Goal: Information Seeking & Learning: Compare options

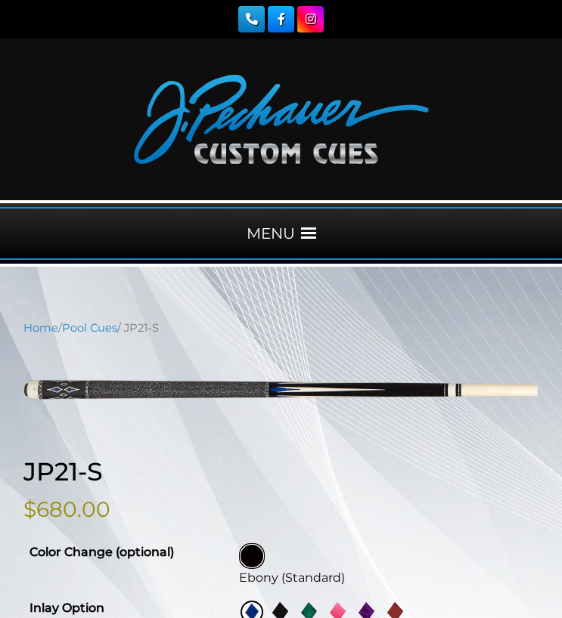
select select "********"
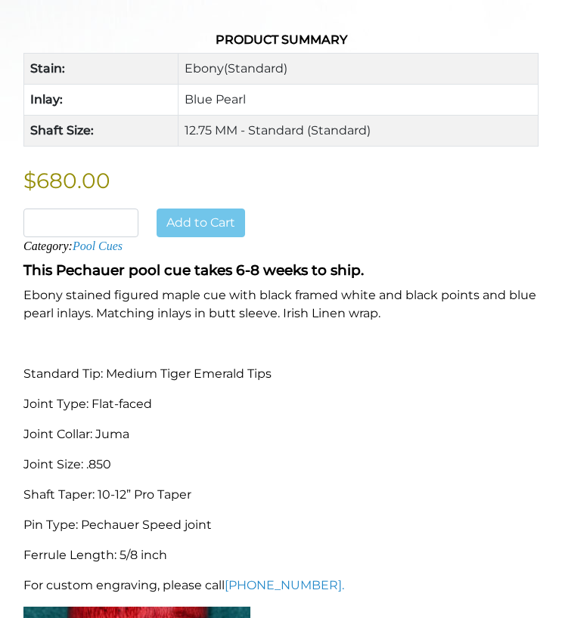
scroll to position [859, 0]
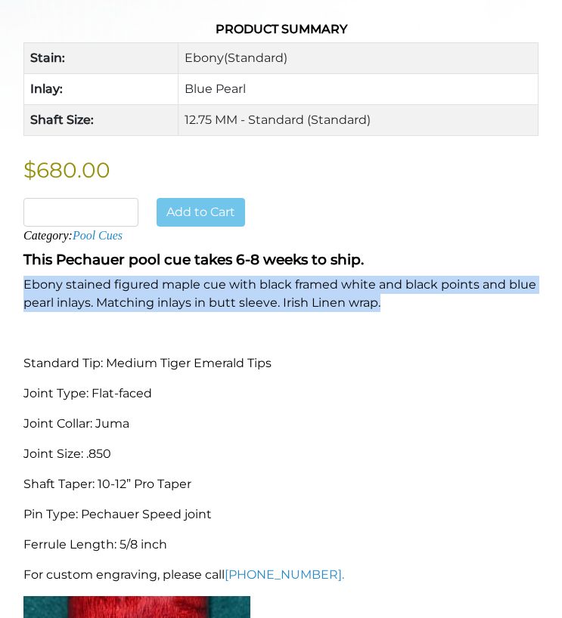
drag, startPoint x: 20, startPoint y: 280, endPoint x: 385, endPoint y: 311, distance: 366.4
click at [385, 311] on div "This Pechauer pool cue takes 6-8 weeks to ship. Ebony stained figured maple cue…" at bounding box center [280, 516] width 533 height 543
copy p "Ebony stained figured maple cue with black framed white and black points and bl…"
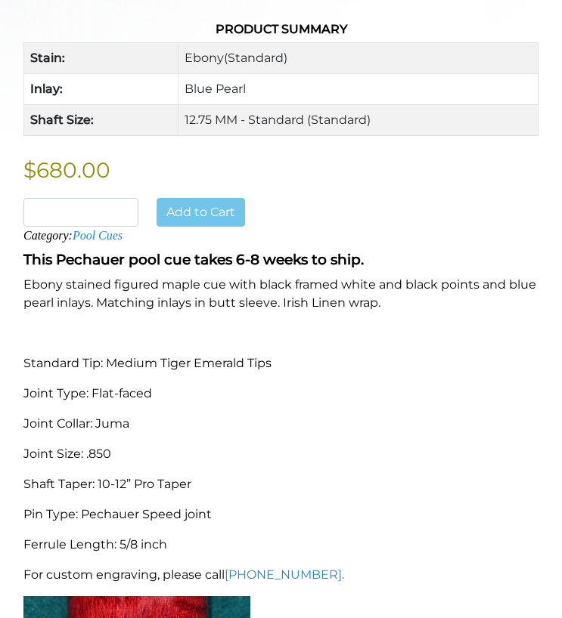
click at [128, 390] on p "Joint Type: Flat-faced" at bounding box center [280, 394] width 515 height 18
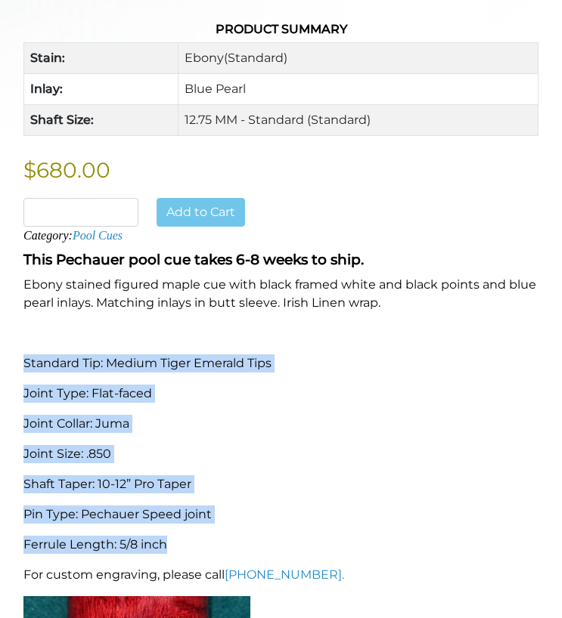
drag, startPoint x: 26, startPoint y: 358, endPoint x: 244, endPoint y: 547, distance: 289.3
click at [244, 547] on div "This Pechauer pool cue takes 6-8 weeks to ship. Ebony stained figured maple cue…" at bounding box center [280, 516] width 533 height 543
copy div "Standard Tip: Medium Tiger Emerald Tips Joint Type: Flat-faced Joint Collar: Ju…"
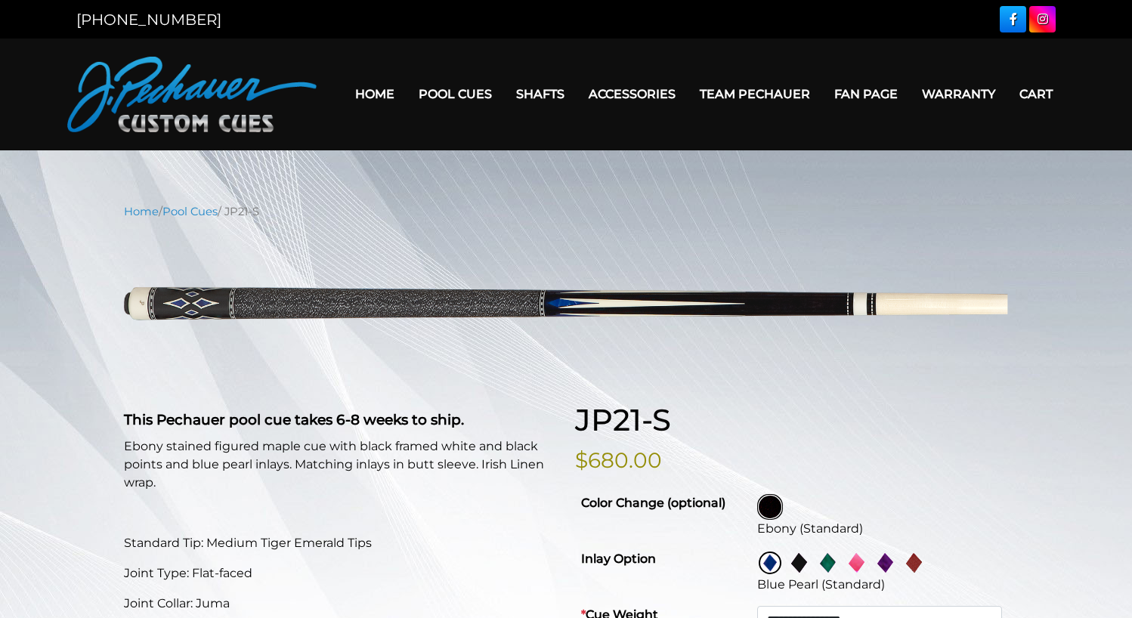
select select "********"
drag, startPoint x: 257, startPoint y: 309, endPoint x: -80, endPoint y: 525, distance: 400.5
drag, startPoint x: 249, startPoint y: 313, endPoint x: -48, endPoint y: 432, distance: 320.2
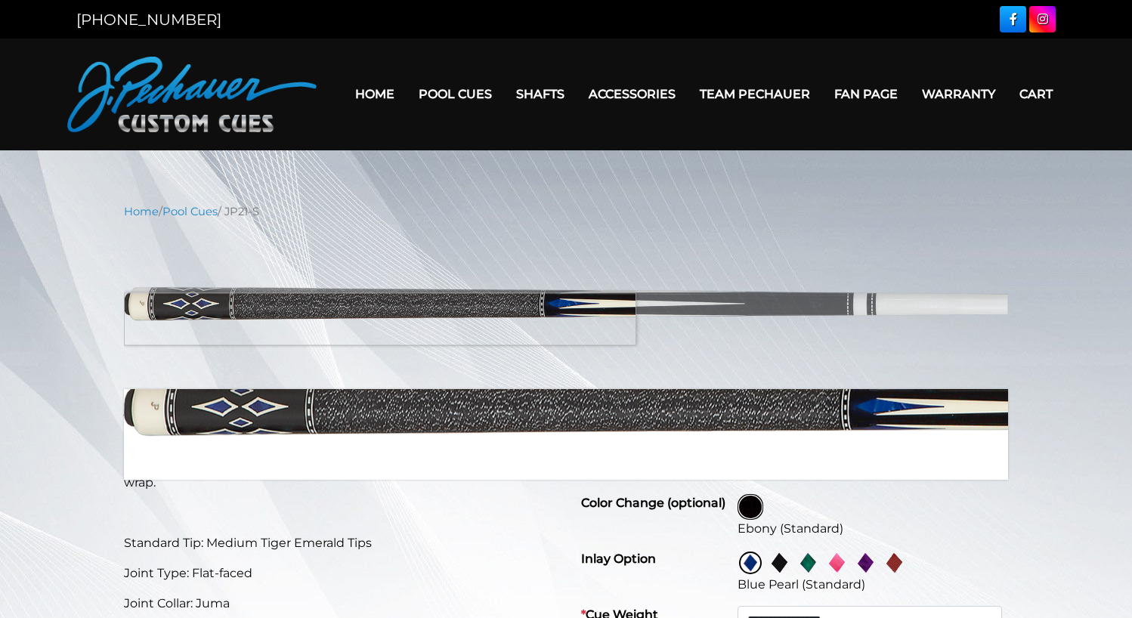
click at [182, 319] on img at bounding box center [566, 304] width 884 height 147
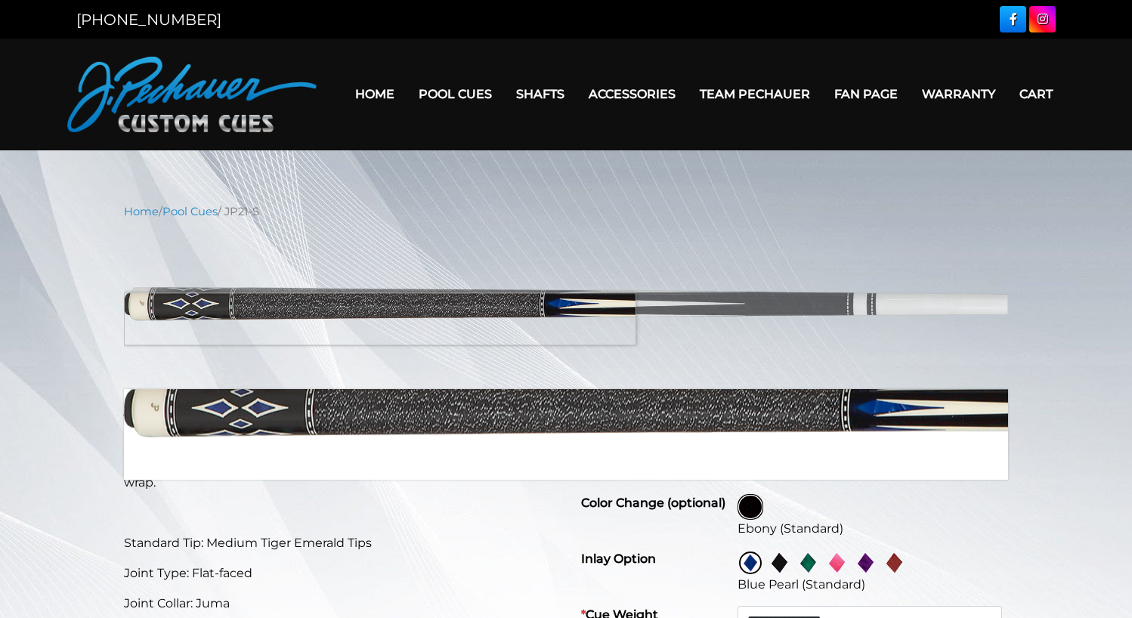
click at [182, 319] on img at bounding box center [566, 304] width 884 height 147
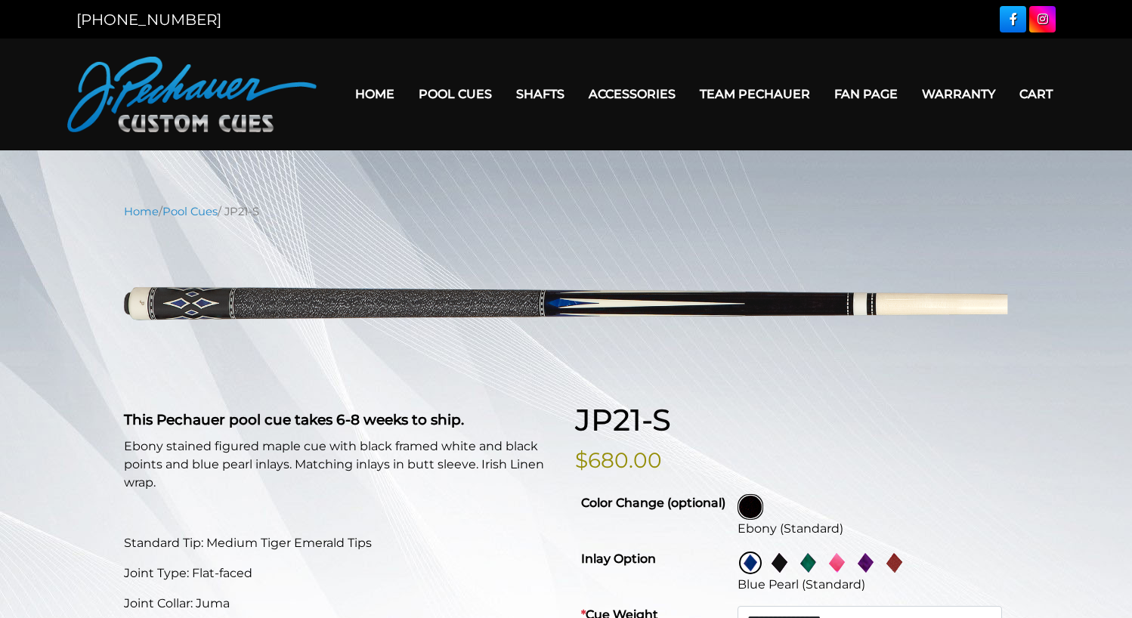
drag, startPoint x: 186, startPoint y: 409, endPoint x: 196, endPoint y: 375, distance: 35.4
click at [186, 409] on h2 "This Pechauer pool cue takes 6-8 weeks to ship." at bounding box center [340, 416] width 433 height 29
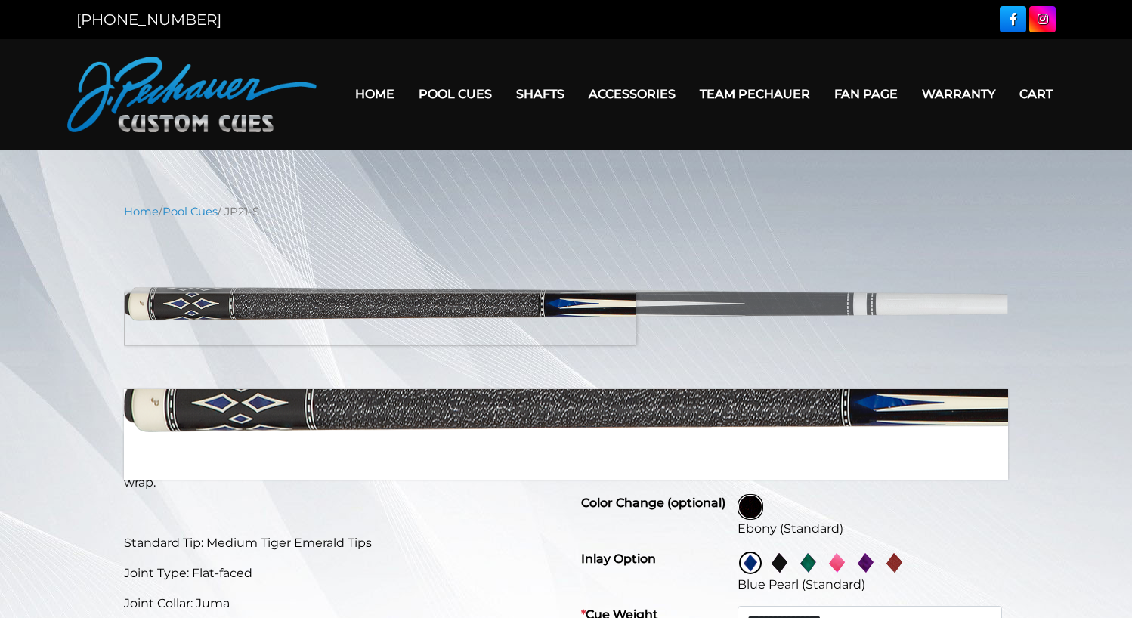
click at [204, 319] on img at bounding box center [566, 304] width 884 height 147
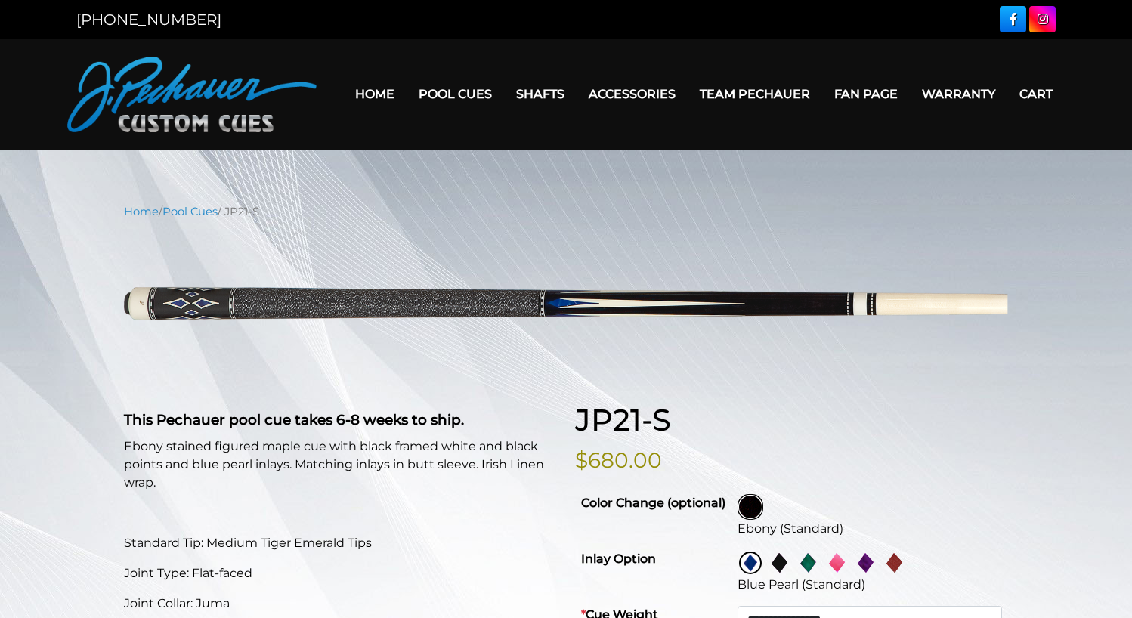
drag, startPoint x: 239, startPoint y: 302, endPoint x: -24, endPoint y: 382, distance: 275.0
select select "********"
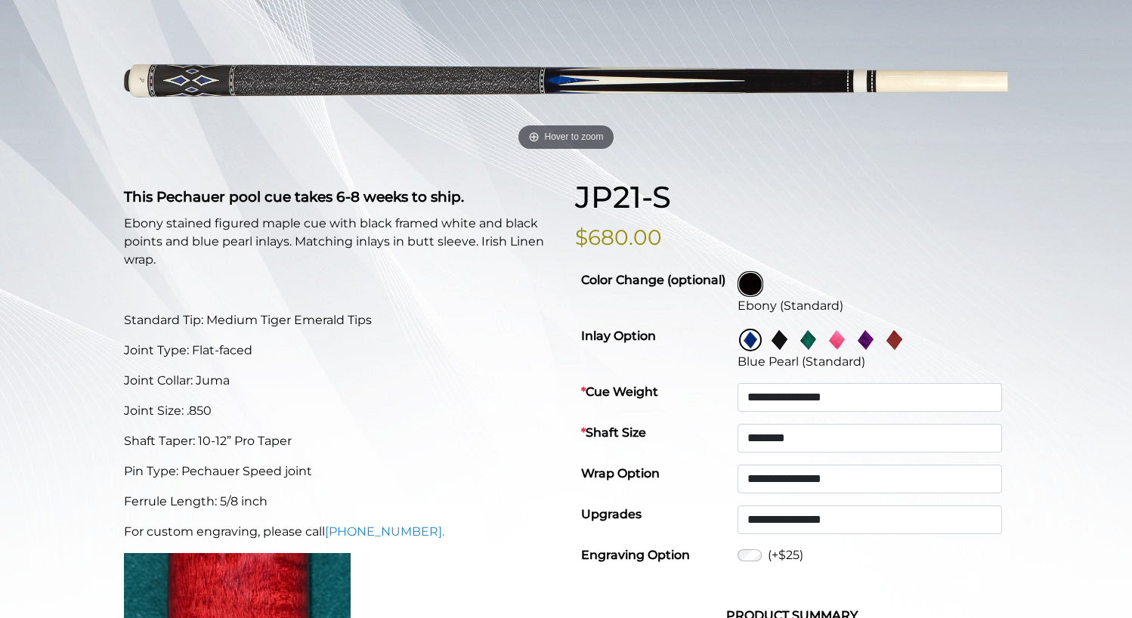
scroll to position [227, 0]
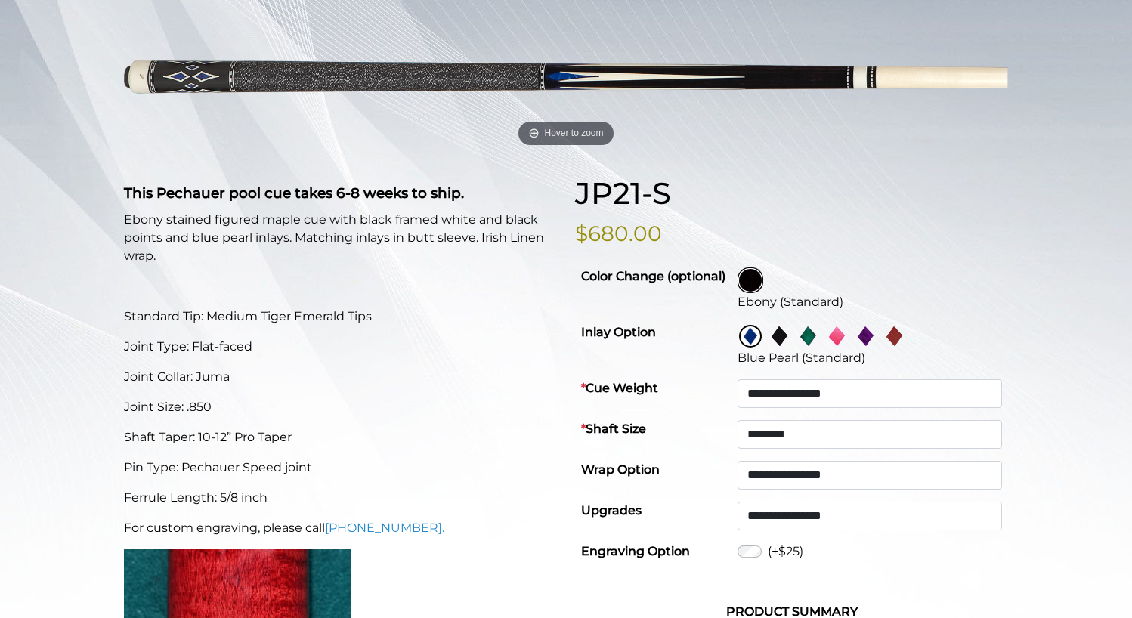
click at [124, 308] on p "Standard Tip: Medium Tiger Emerald Tips" at bounding box center [340, 317] width 433 height 18
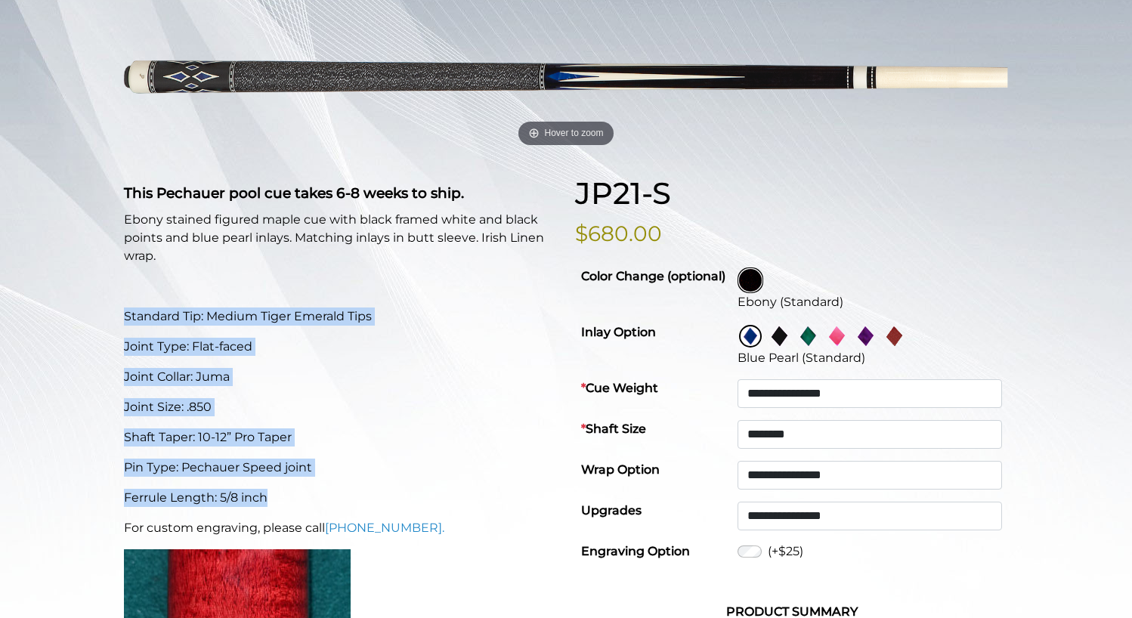
drag, startPoint x: 120, startPoint y: 308, endPoint x: 268, endPoint y: 499, distance: 240.8
click at [268, 500] on div "This Pechauer pool cue takes 6-8 weeks to ship. Ebony stained figured maple cue…" at bounding box center [340, 501] width 451 height 652
copy div "Standard Tip: Medium Tiger Emerald Tips Joint Type: Flat-faced Joint Collar: Ju…"
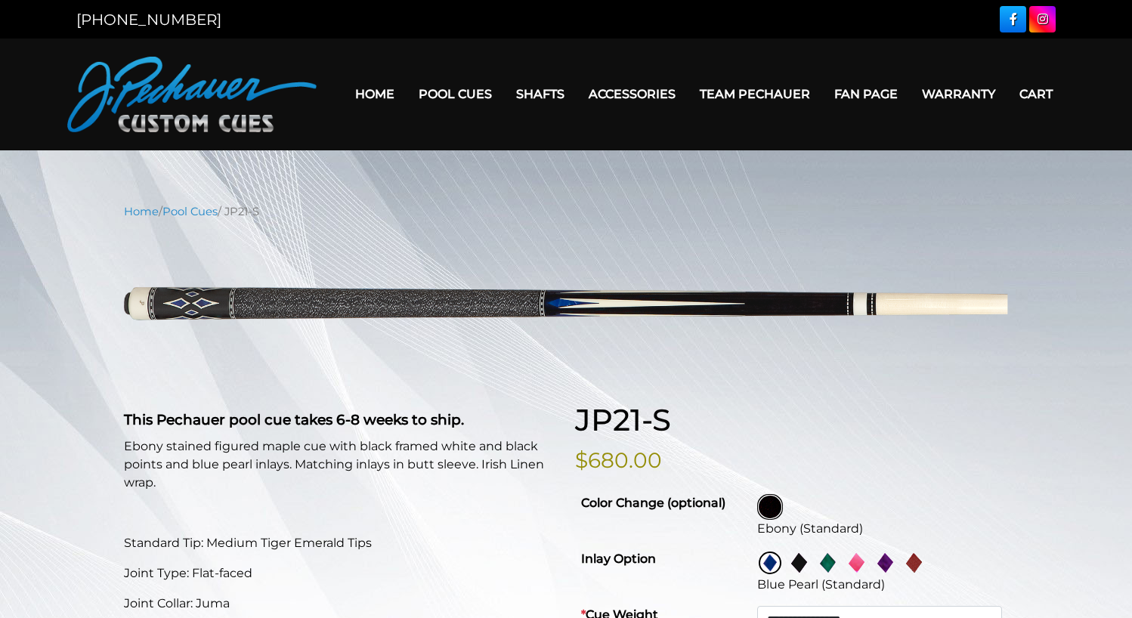
select select "********"
drag, startPoint x: 260, startPoint y: 311, endPoint x: -12, endPoint y: 401, distance: 286.4
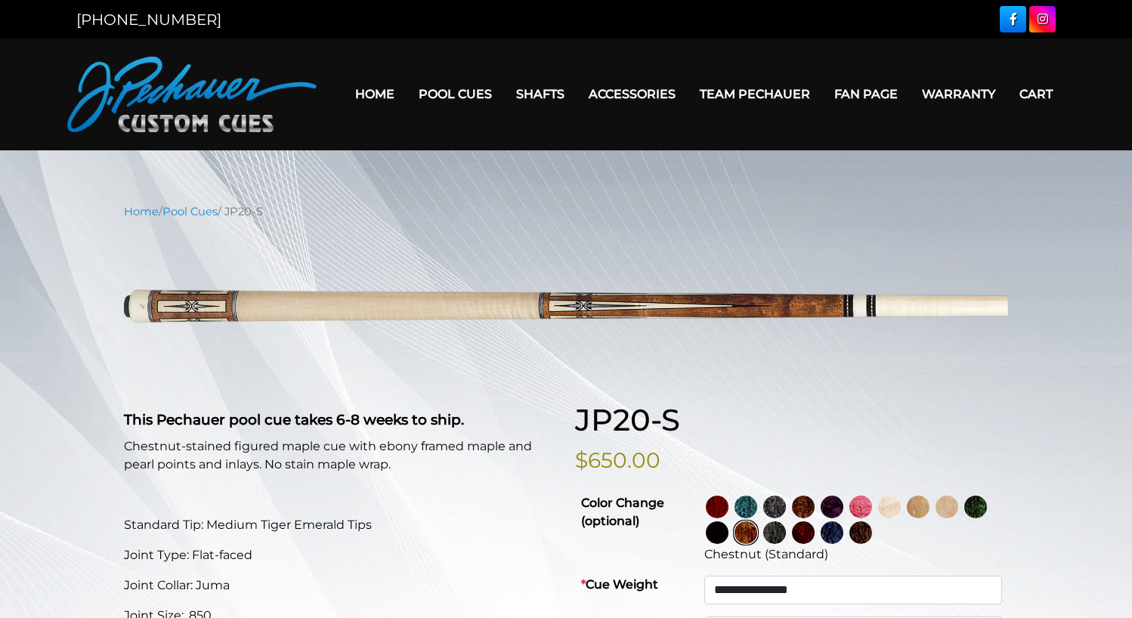
select select "********"
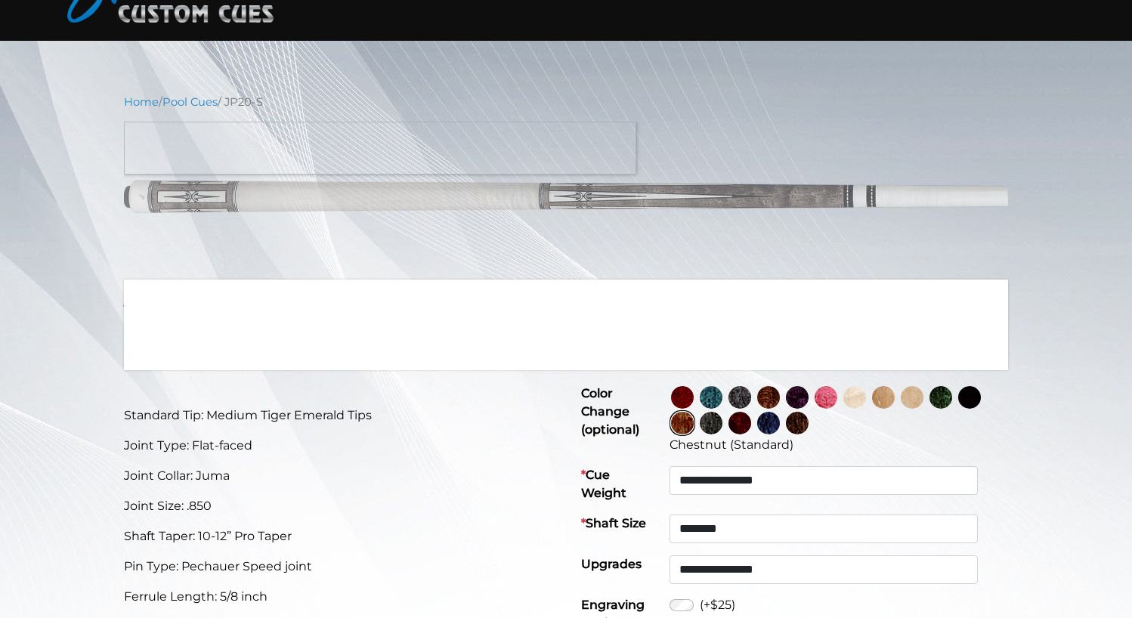
scroll to position [113, 0]
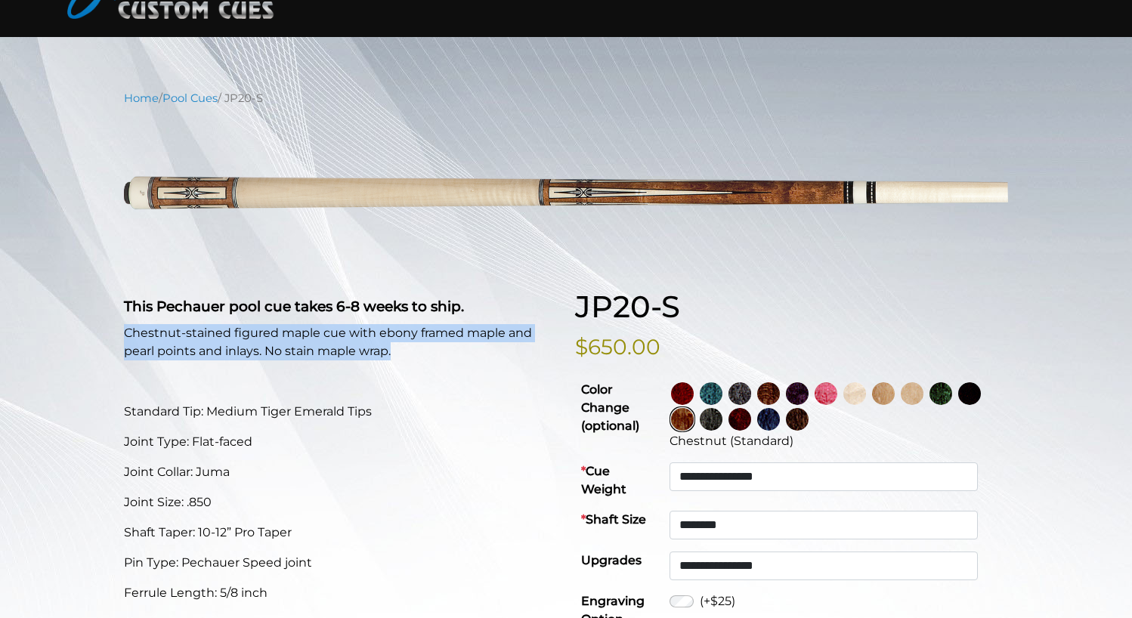
drag, startPoint x: 125, startPoint y: 327, endPoint x: 413, endPoint y: 351, distance: 289.0
click at [413, 351] on div "This Pechauer pool cue takes 6-8 weeks to ship. Chestnut-stained figured maple …" at bounding box center [340, 576] width 451 height 574
copy p "Chestnut-stained figured maple cue with ebony framed maple and pearl points and…"
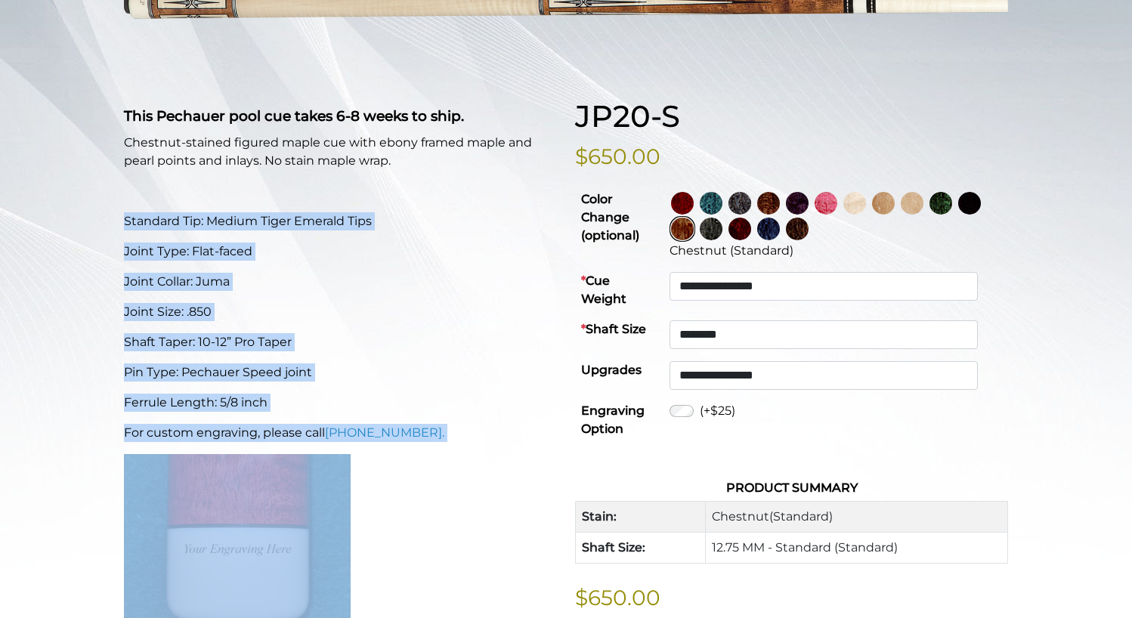
scroll to position [393, 0]
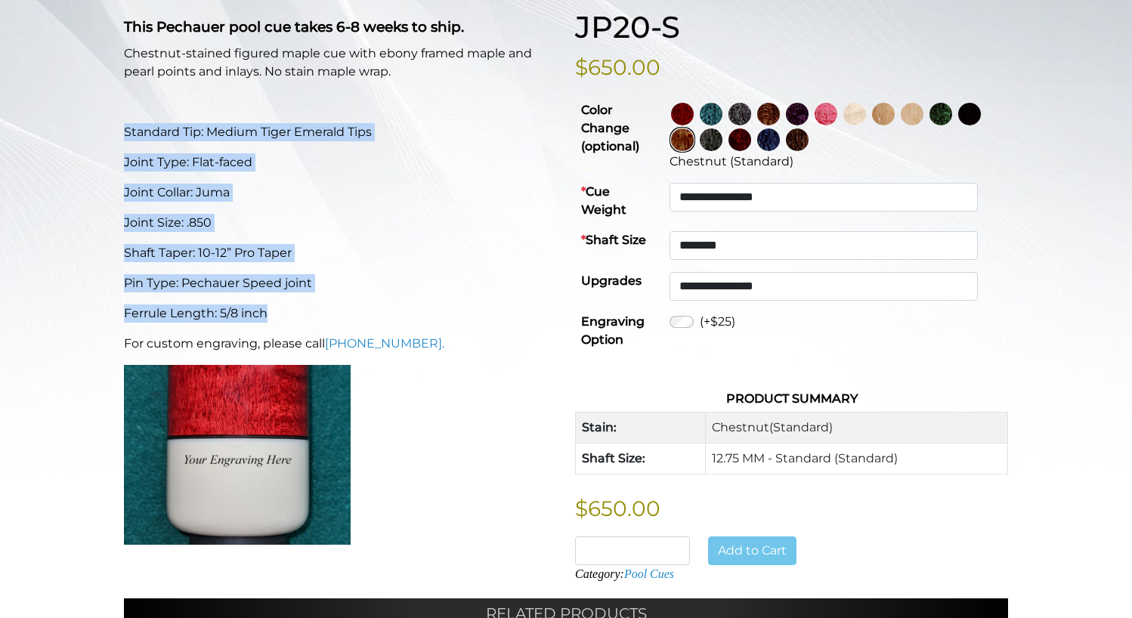
drag, startPoint x: 122, startPoint y: 408, endPoint x: 339, endPoint y: 315, distance: 236.7
click at [339, 315] on div "This Pechauer pool cue takes 6-8 weeks to ship. Chestnut-stained figured maple …" at bounding box center [340, 296] width 451 height 574
copy div "Standard Tip: Medium Tiger Emerald Tips Joint Type: Flat-faced Joint Collar: Ju…"
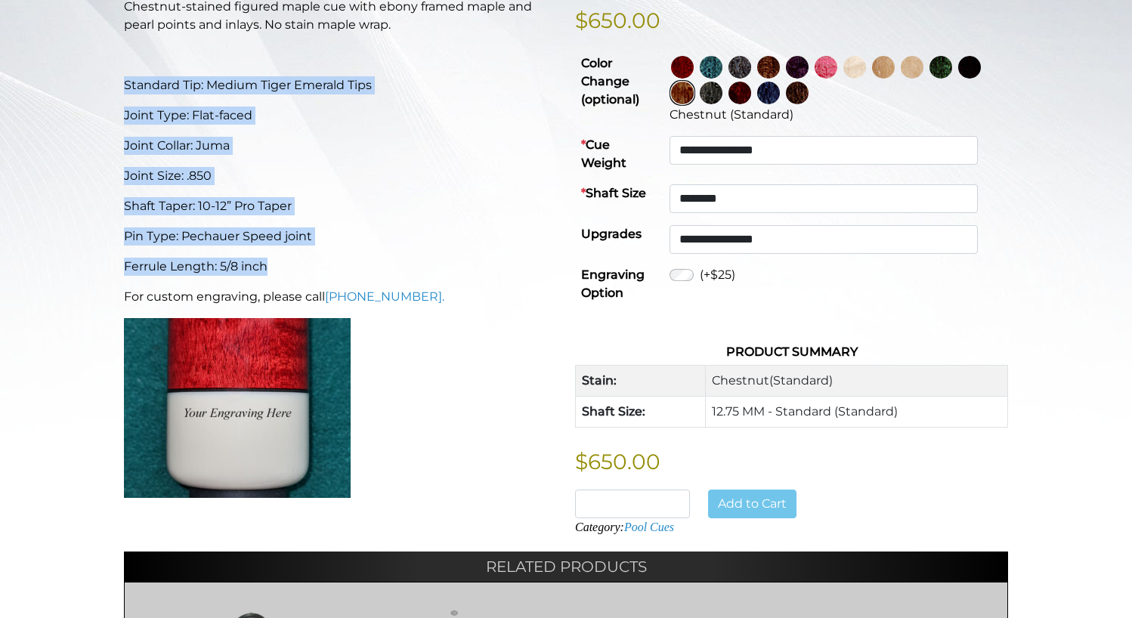
scroll to position [431, 0]
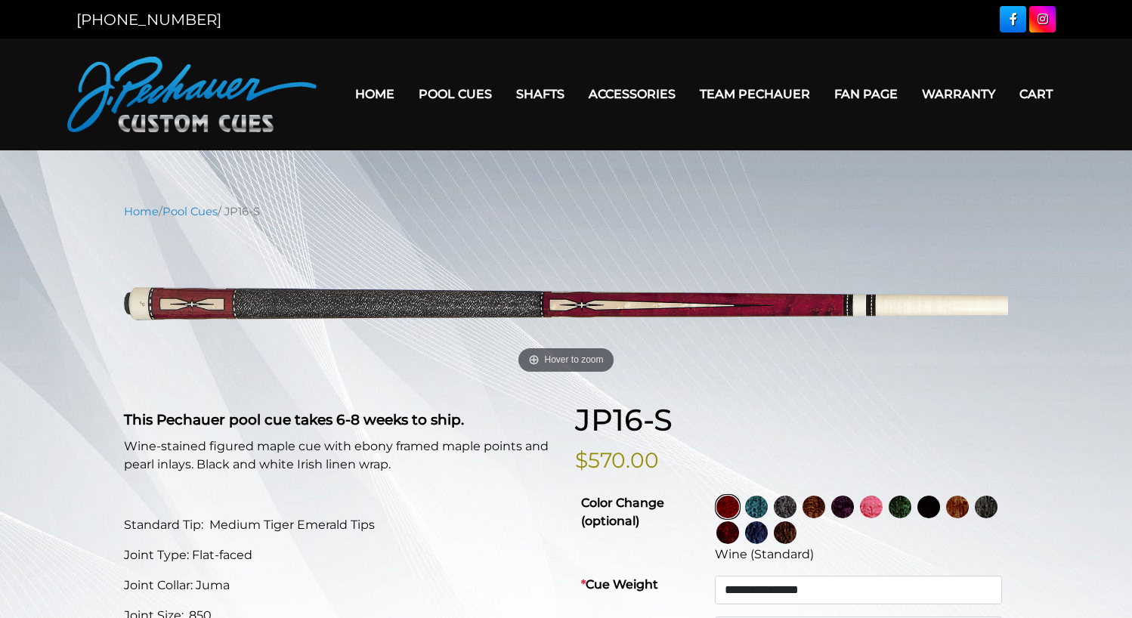
select select "********"
select select "*****"
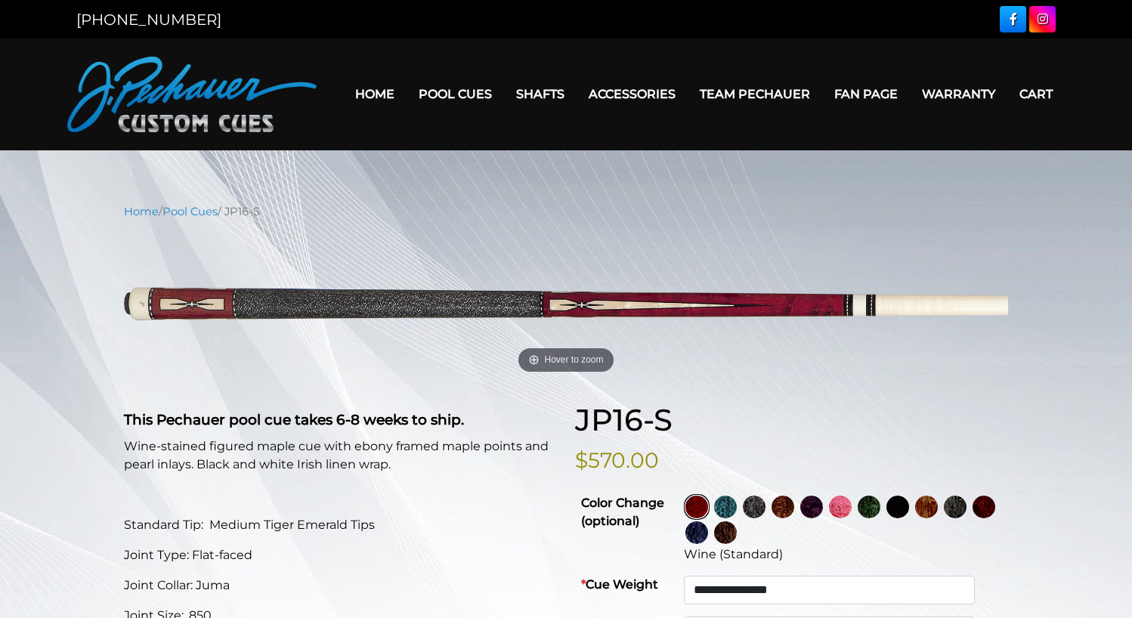
scroll to position [38, 0]
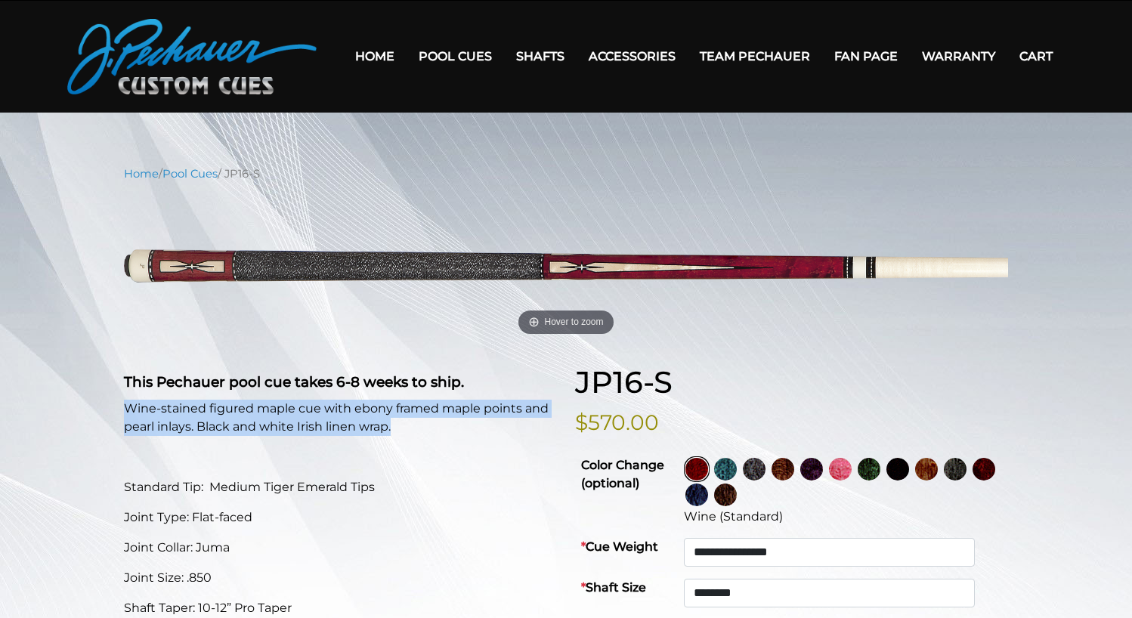
drag, startPoint x: 113, startPoint y: 413, endPoint x: 426, endPoint y: 432, distance: 313.5
copy p "Wine-stained figured maple cue with ebony framed maple points and pearl inlays.…"
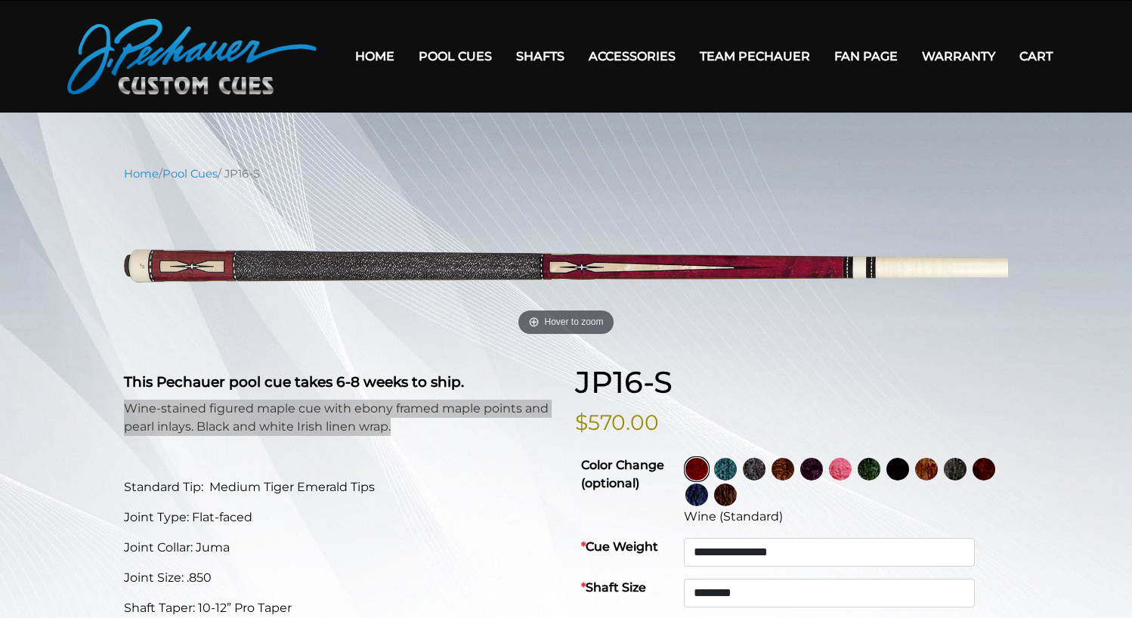
drag, startPoint x: 16, startPoint y: 308, endPoint x: 506, endPoint y: 409, distance: 500.2
click at [506, 409] on p "Wine-stained figured maple cue with ebony framed maple points and pearl inlays.…" at bounding box center [340, 418] width 433 height 36
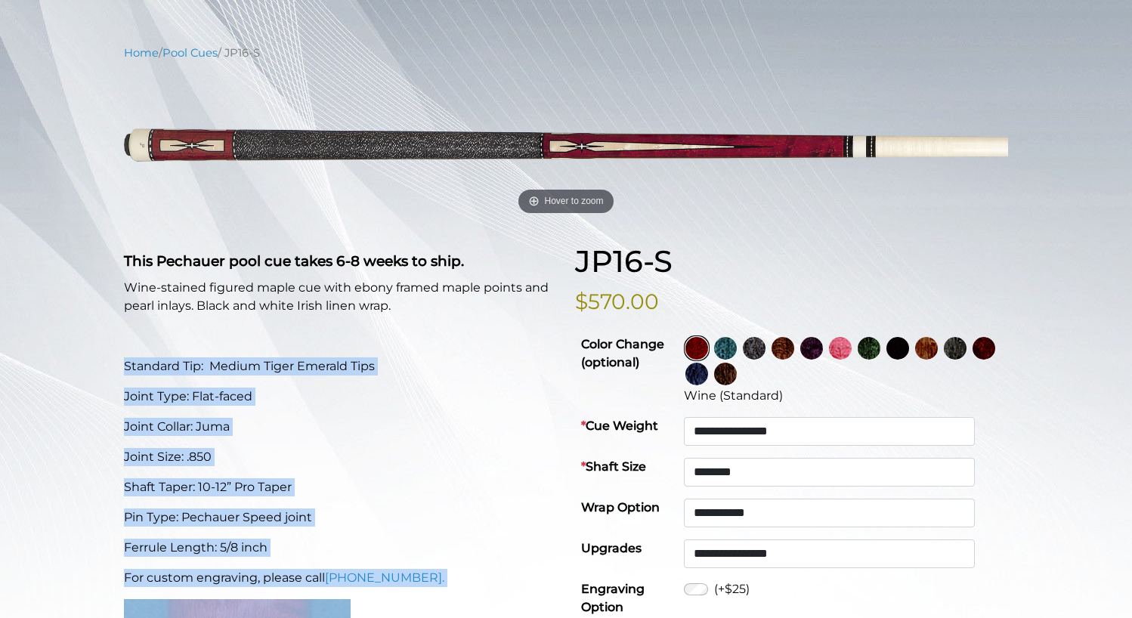
scroll to position [287, 0]
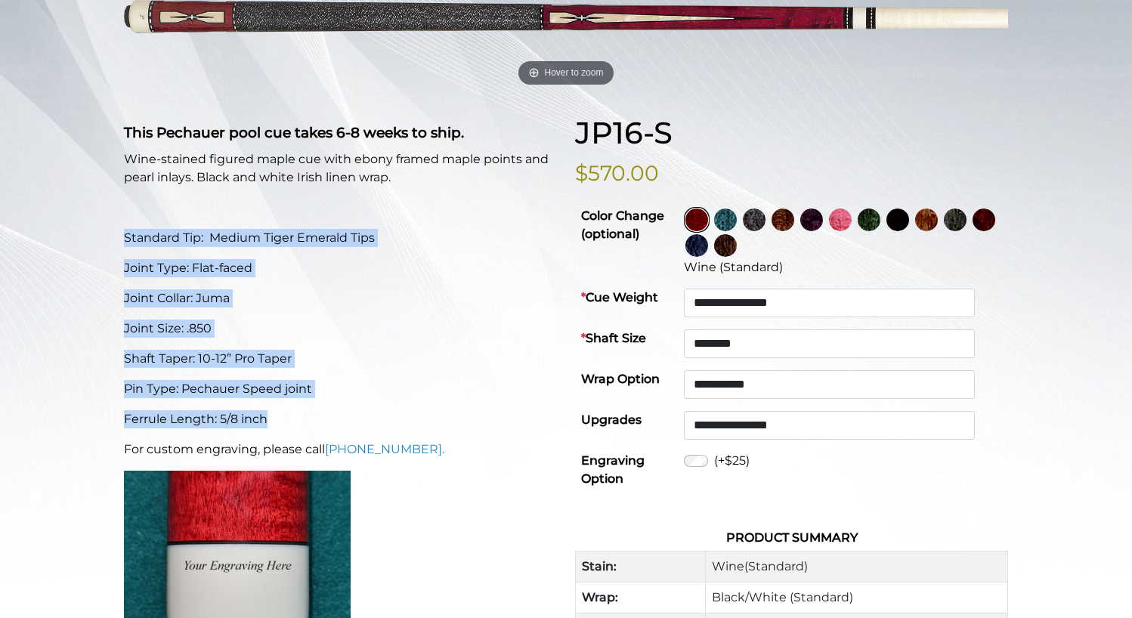
drag, startPoint x: 110, startPoint y: 481, endPoint x: 293, endPoint y: 425, distance: 191.5
click at [293, 425] on div "**********" at bounding box center [566, 488] width 1132 height 1145
copy div "Standard Tip: Medium Tiger Emerald Tips Joint Type: Flat-faced Joint Collar: Ju…"
drag, startPoint x: 7, startPoint y: 296, endPoint x: 462, endPoint y: 427, distance: 473.7
click at [462, 427] on p "Ferrule Length: 5/8 inch" at bounding box center [340, 419] width 433 height 18
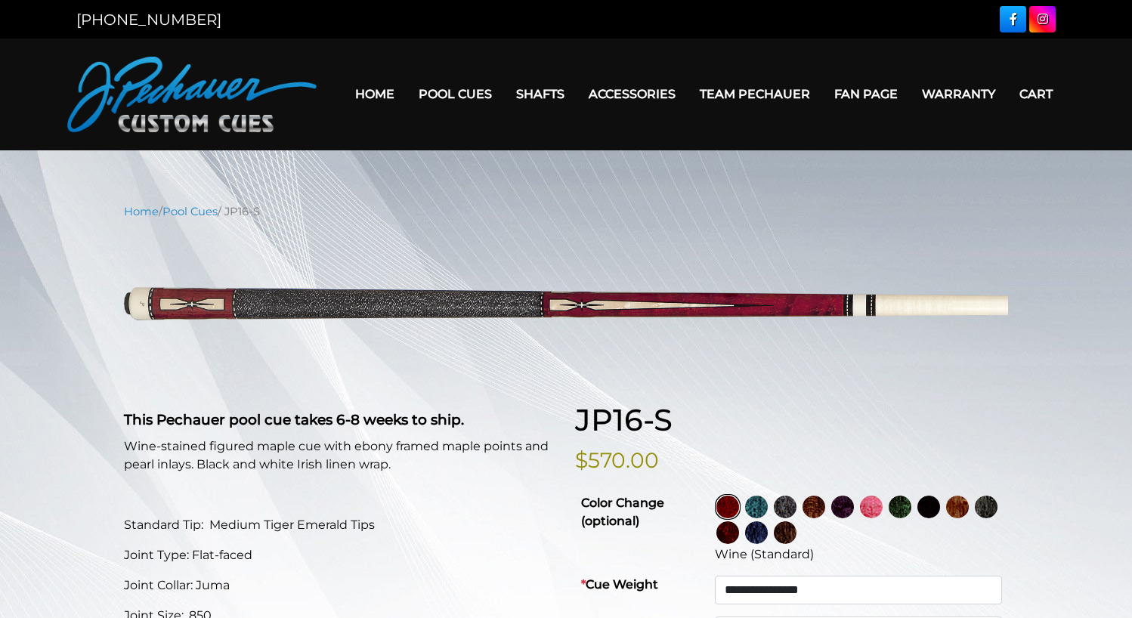
select select "********"
select select "*****"
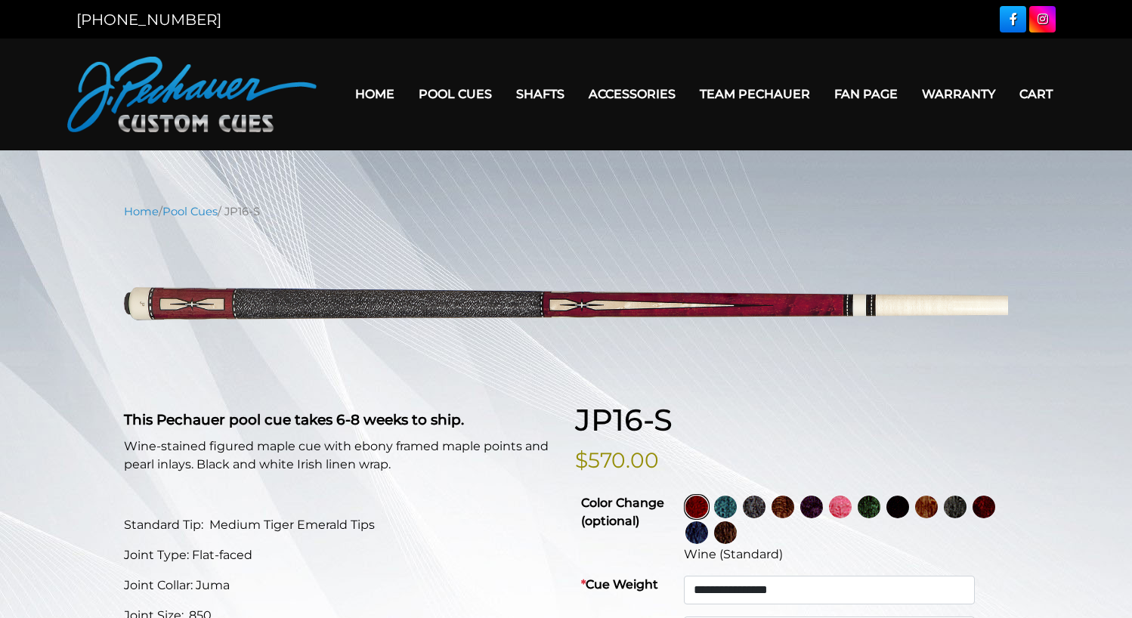
drag, startPoint x: 282, startPoint y: 303, endPoint x: -26, endPoint y: 395, distance: 321.9
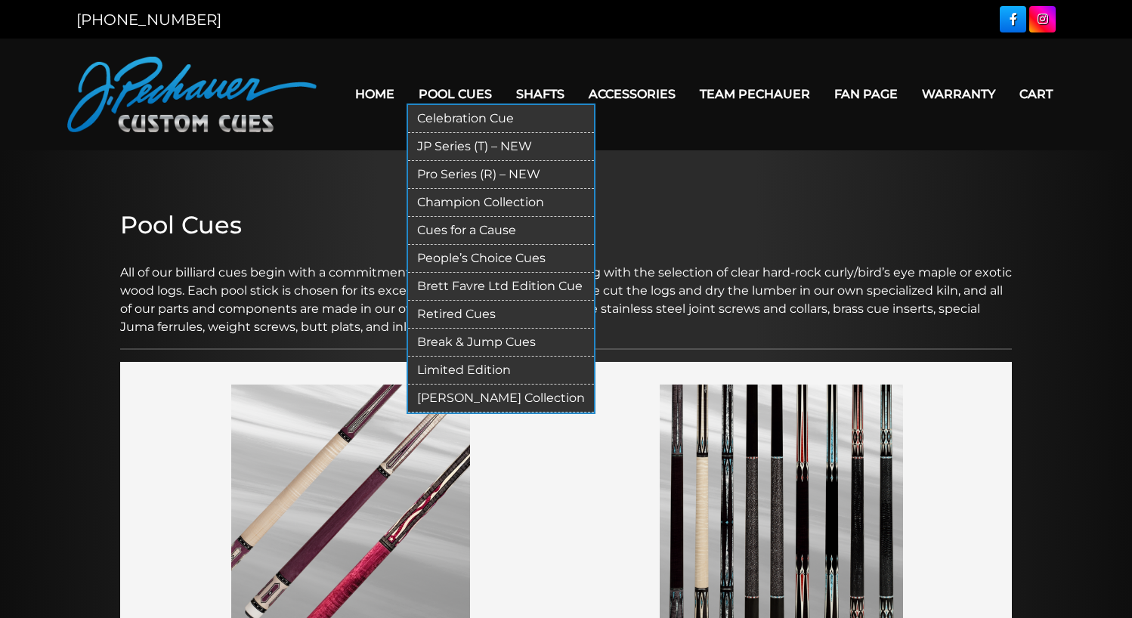
click at [460, 94] on link "Pool Cues" at bounding box center [456, 94] width 98 height 39
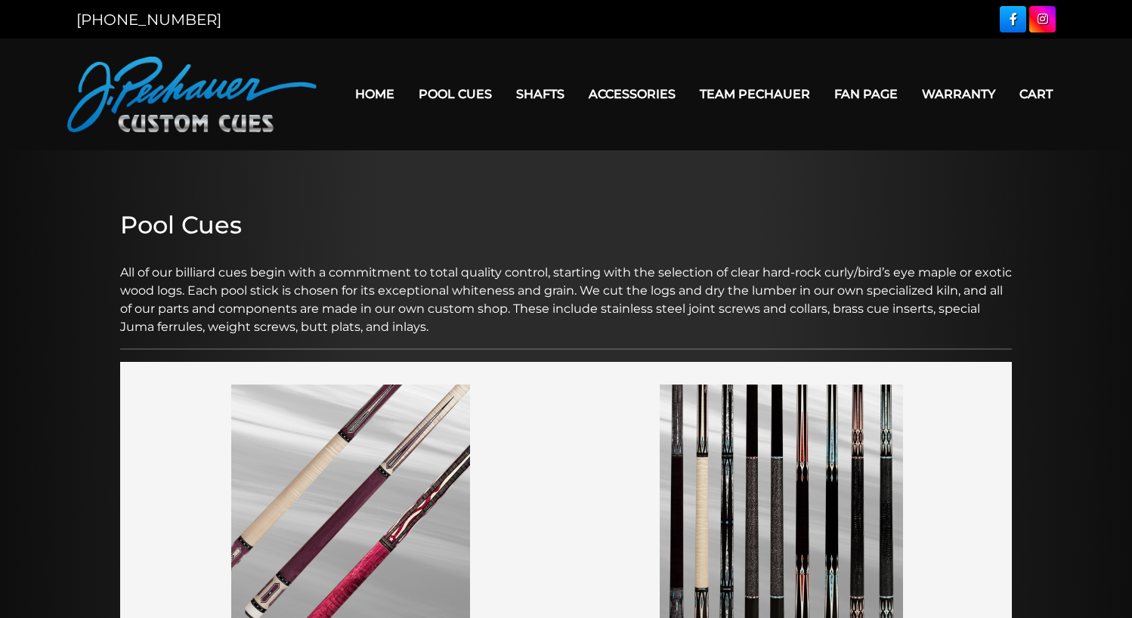
click at [355, 103] on link "Home" at bounding box center [374, 94] width 63 height 39
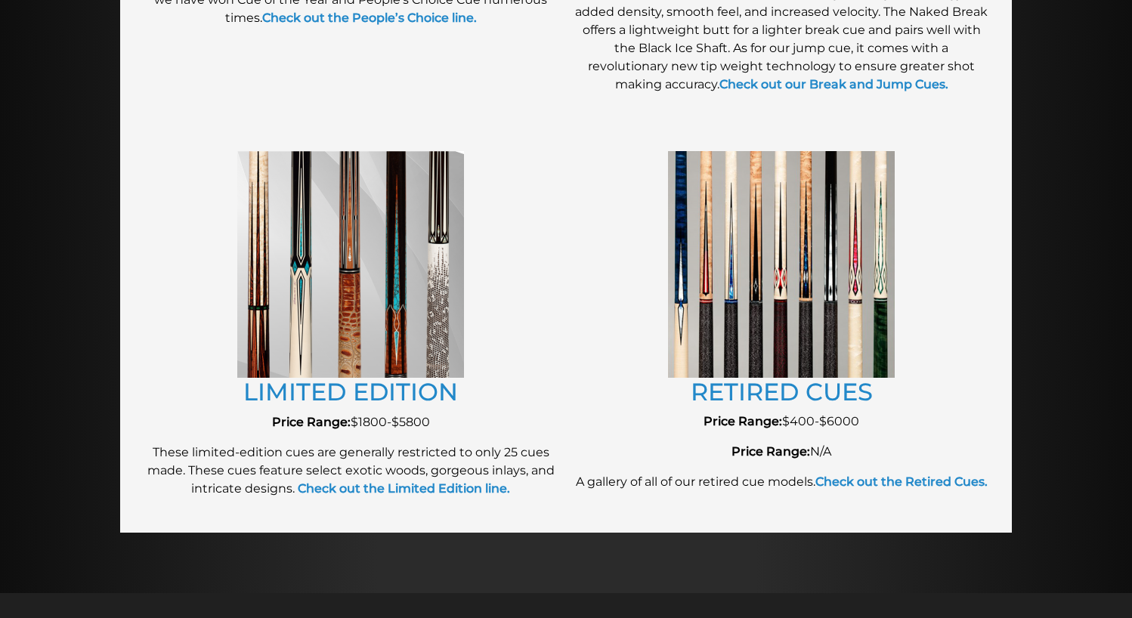
scroll to position [1587, 0]
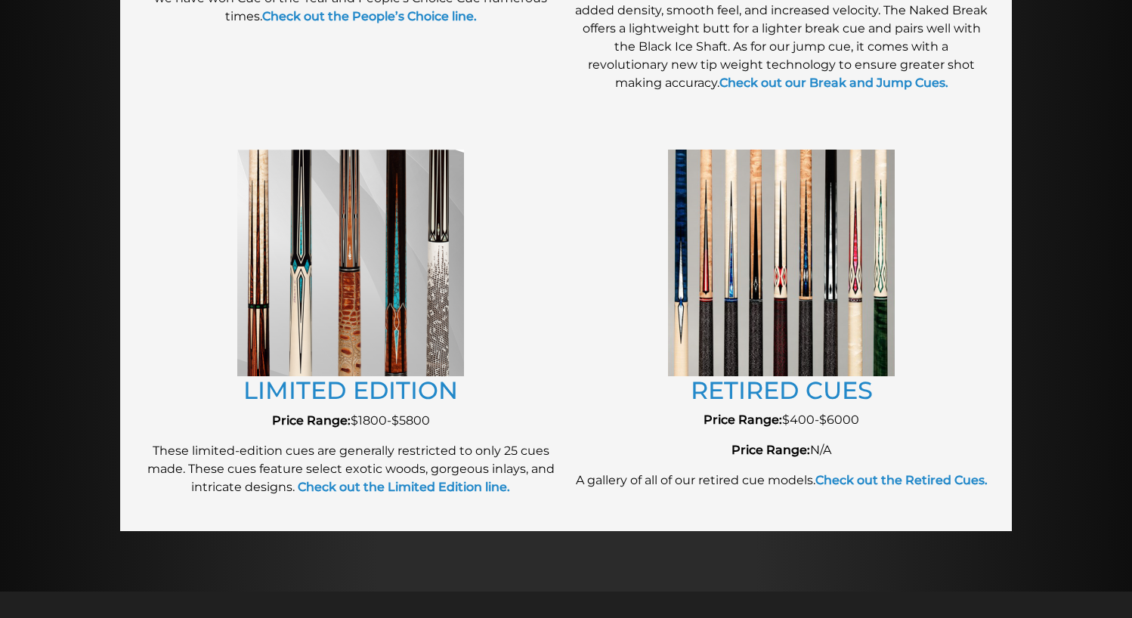
click at [844, 257] on img at bounding box center [781, 263] width 227 height 226
click at [769, 398] on link "RETIRED CUES" at bounding box center [782, 390] width 182 height 29
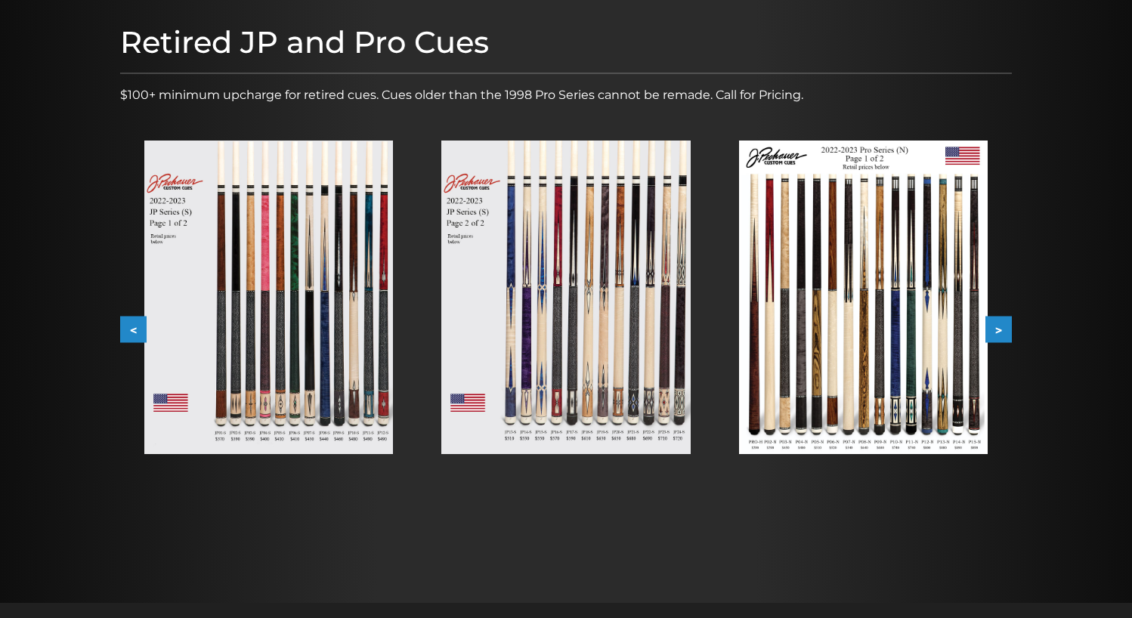
scroll to position [215, 0]
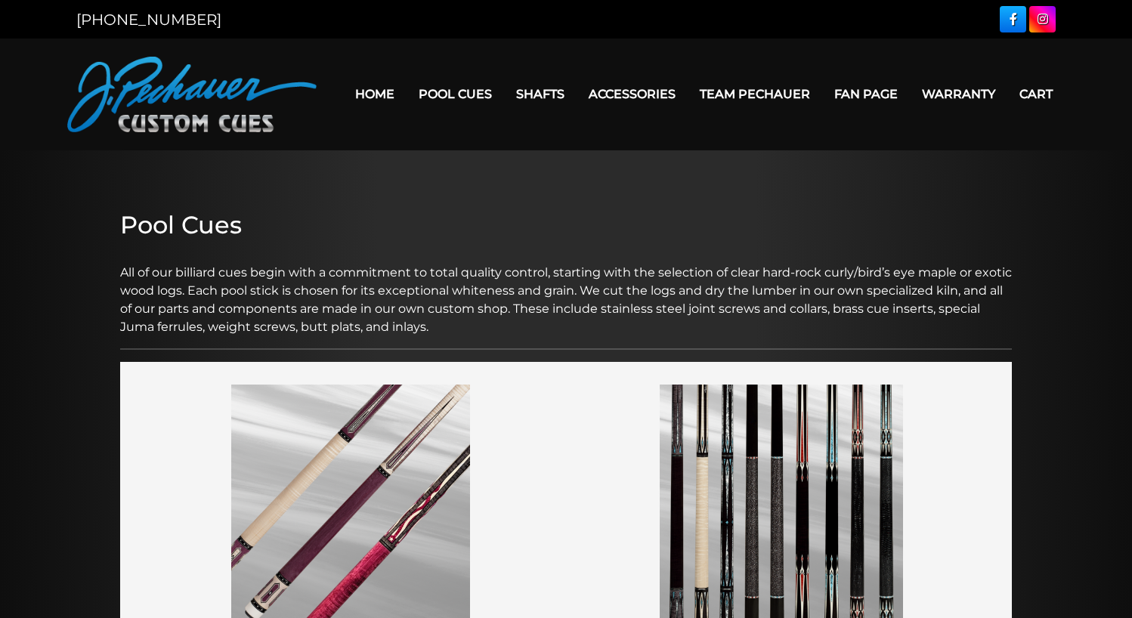
scroll to position [1587, 0]
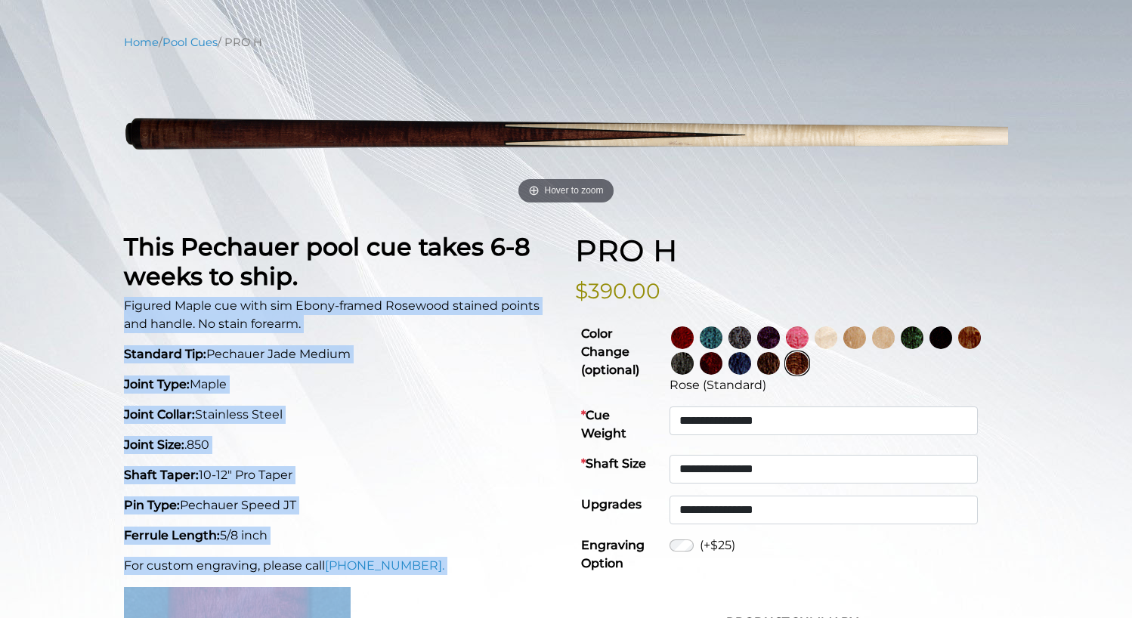
scroll to position [315, 0]
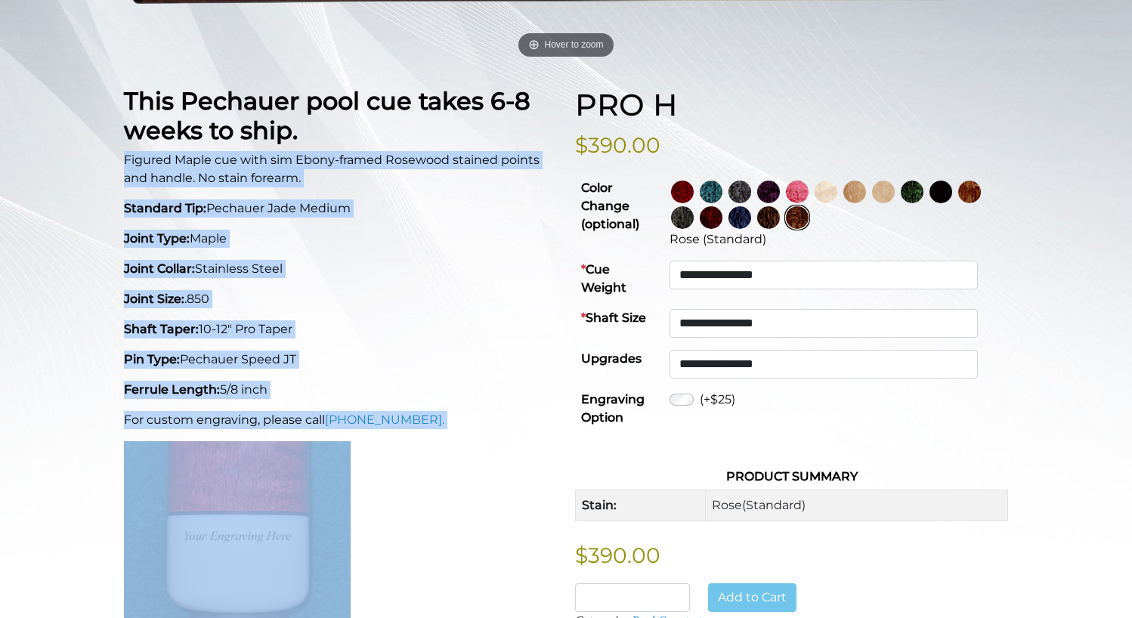
drag, startPoint x: 125, startPoint y: 353, endPoint x: 294, endPoint y: 382, distance: 171.0
click at [294, 382] on div "This Pechauer pool cue takes 6-8 weeks to ship. Figured Maple cue with sim Ebon…" at bounding box center [340, 360] width 451 height 546
copy div "Figured Maple cue with sim Ebony-framed Rosewood stained points and handle. No …"
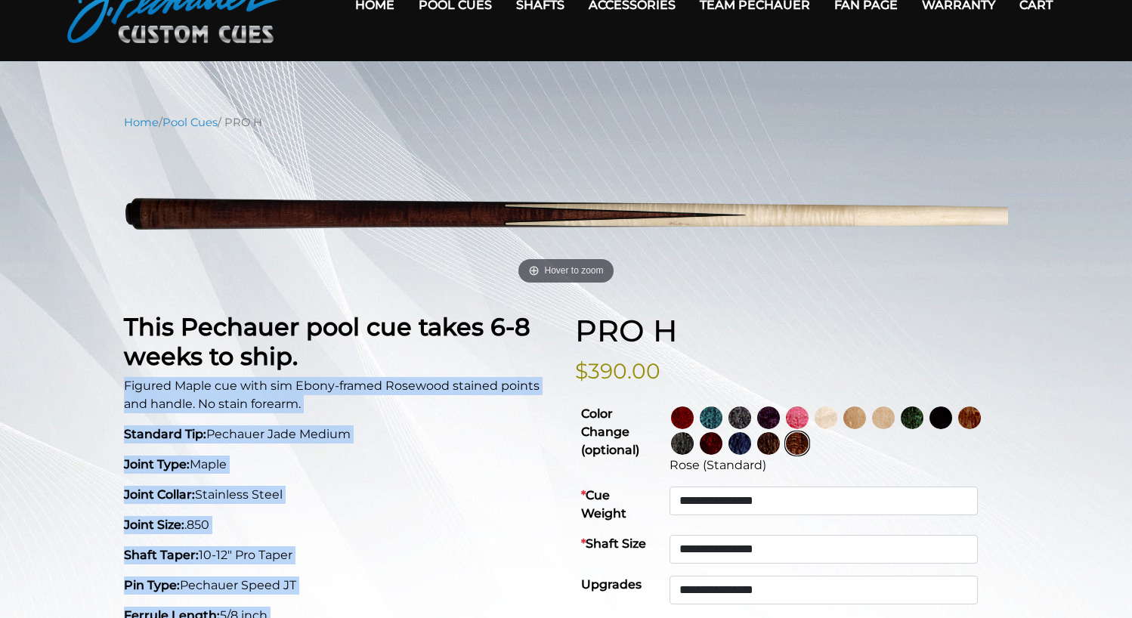
scroll to position [88, 0]
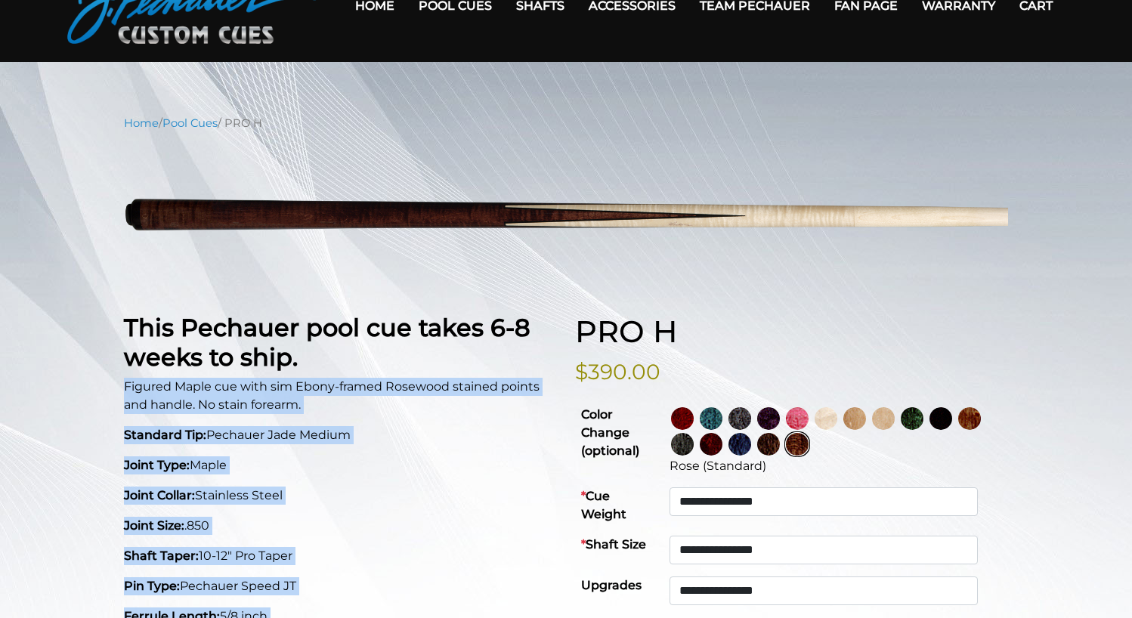
drag, startPoint x: 265, startPoint y: 209, endPoint x: -56, endPoint y: 413, distance: 380.0
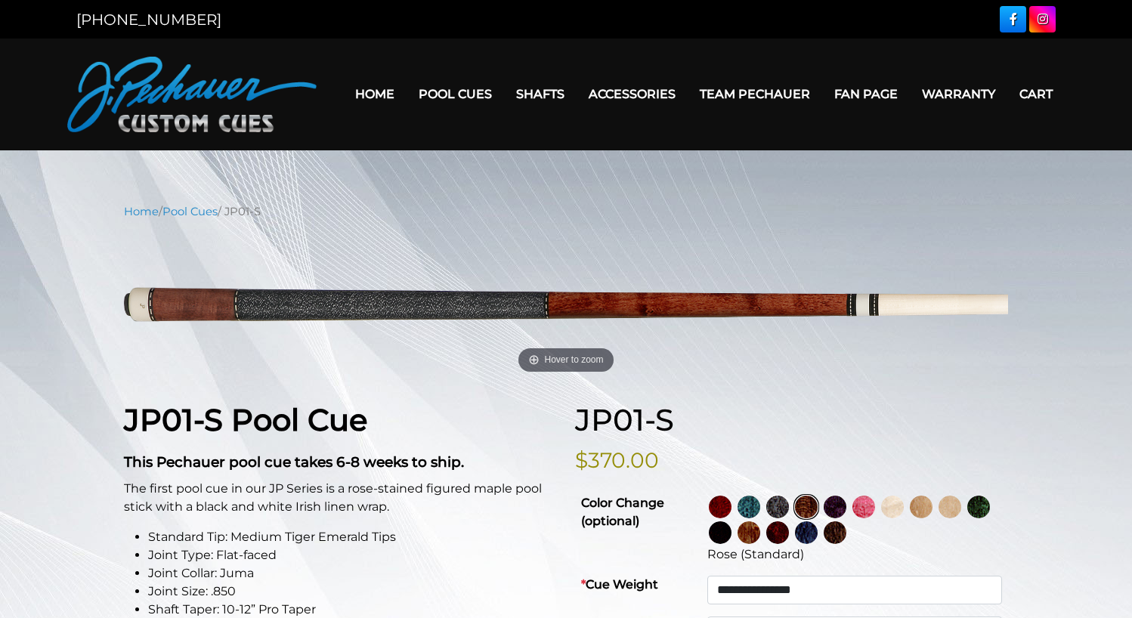
select select "********"
select select "*****"
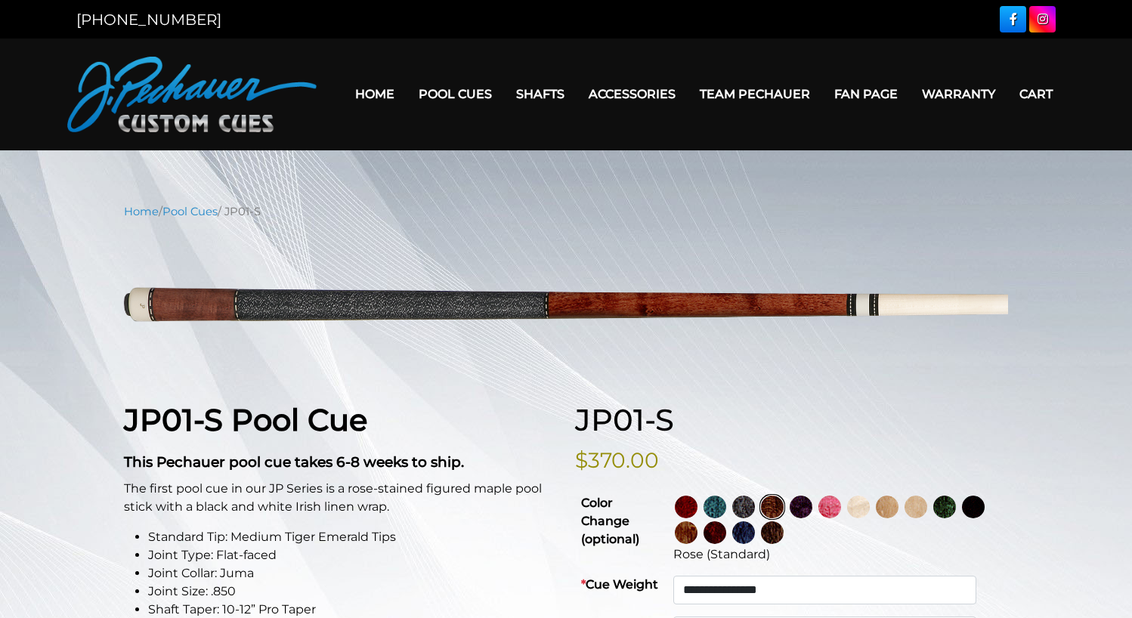
click at [962, 519] on img at bounding box center [973, 507] width 23 height 23
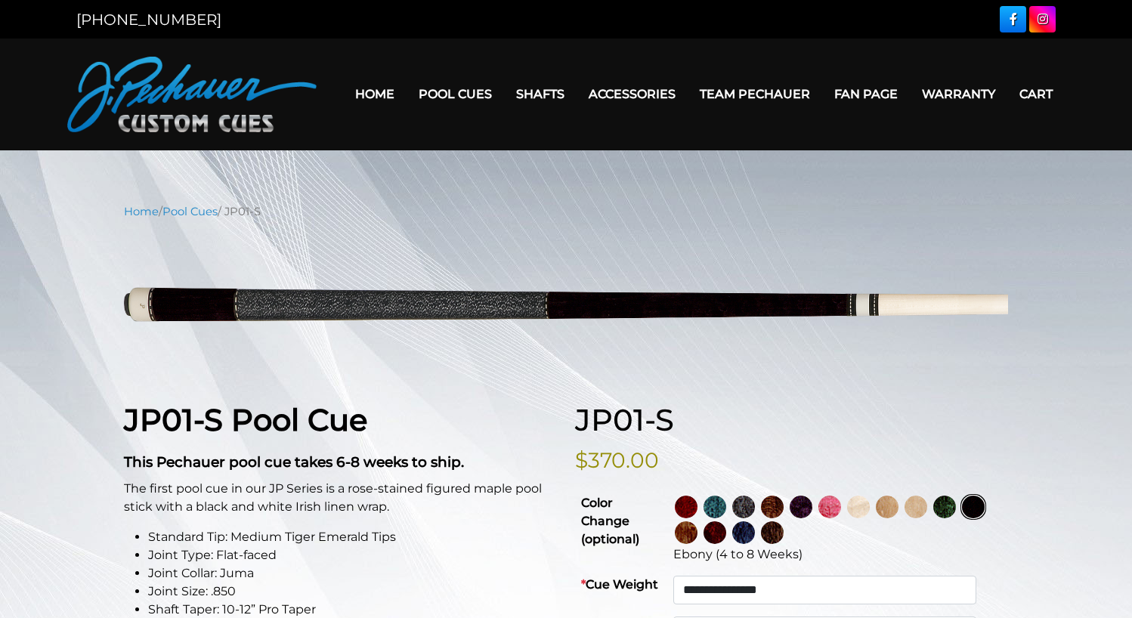
drag, startPoint x: 324, startPoint y: 295, endPoint x: 18, endPoint y: 294, distance: 305.4
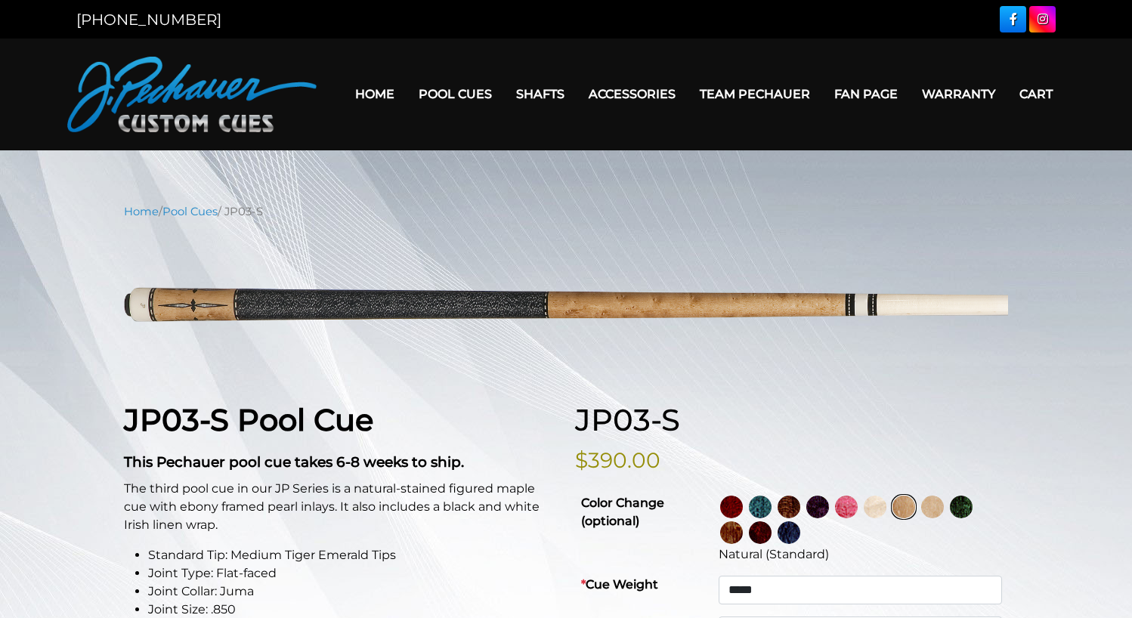
select select "*****"
select select "********"
select select "*****"
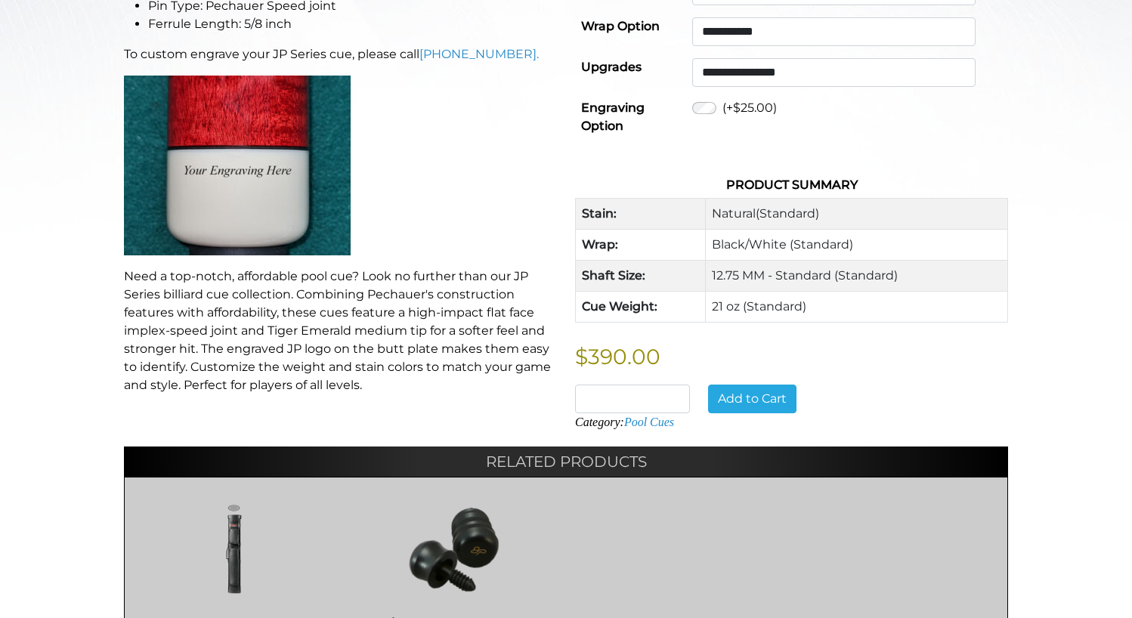
scroll to position [642, 0]
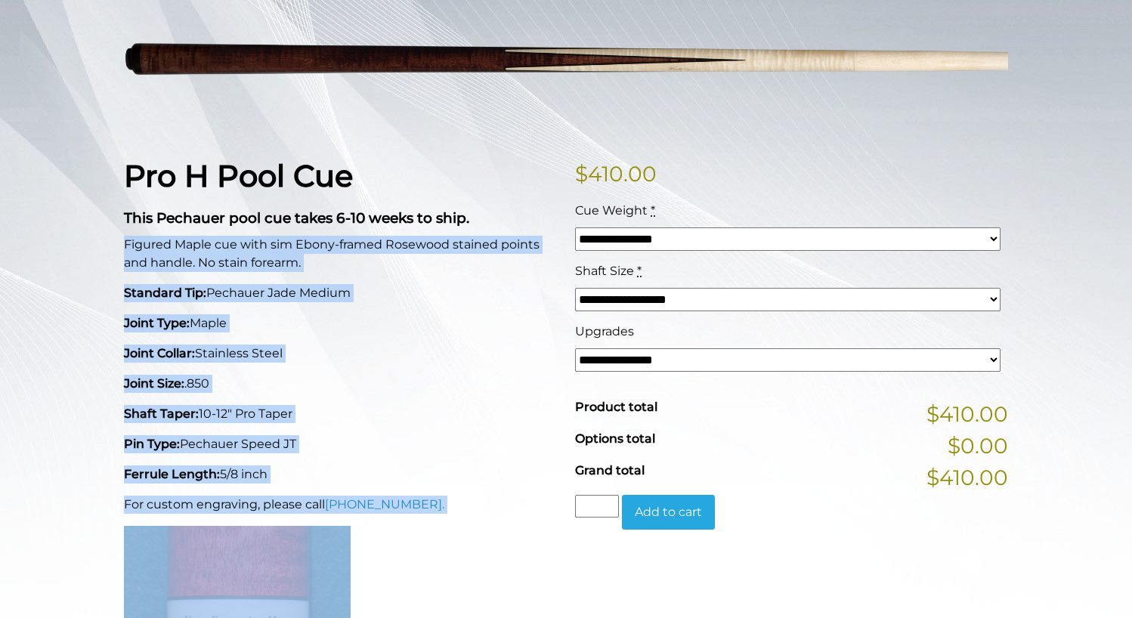
scroll to position [254, 0]
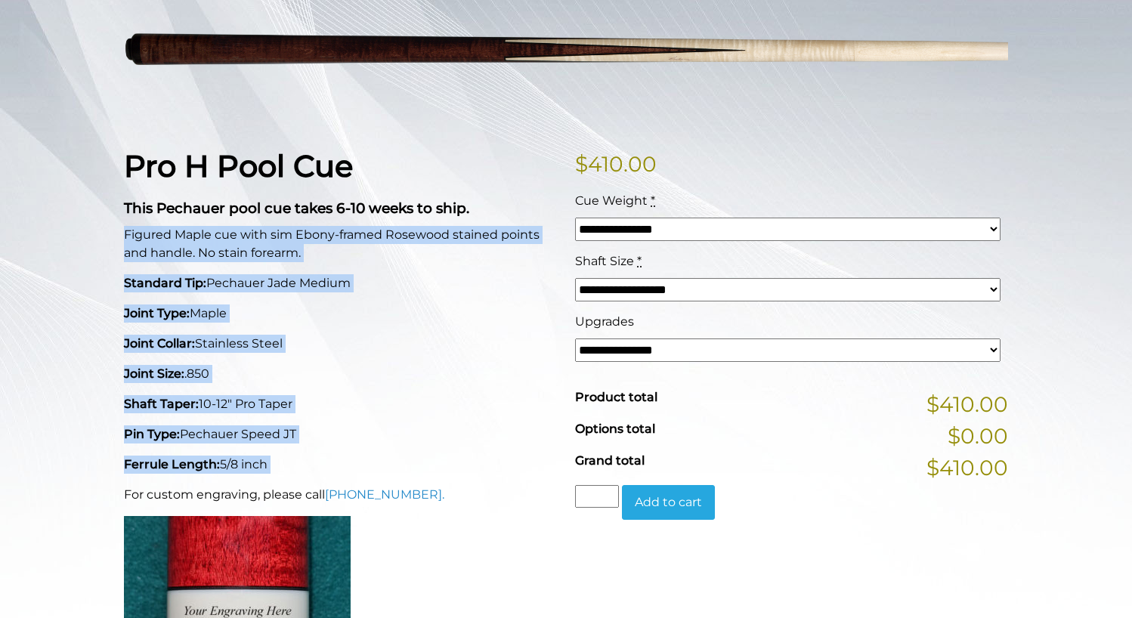
drag, startPoint x: 123, startPoint y: 378, endPoint x: 317, endPoint y: 475, distance: 217.4
click at [317, 475] on div "Pro H Pool Cue This Pechauer pool cue takes 6-10 weeks to ship. Figured Maple c…" at bounding box center [340, 427] width 451 height 559
copy div "Figured Maple cue with sim Ebony-framed Rosewood stained points and handle. No …"
